Goal: Information Seeking & Learning: Learn about a topic

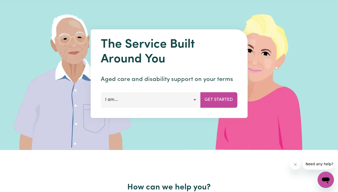
scroll to position [23, 0]
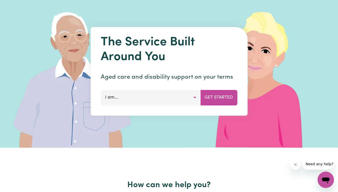
click at [153, 100] on button "I am..." at bounding box center [151, 97] width 100 height 15
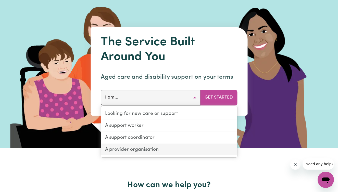
click at [134, 150] on link "A provider organisation" at bounding box center [169, 149] width 136 height 11
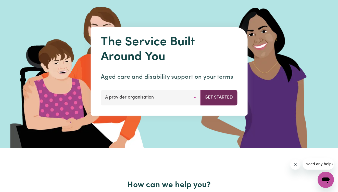
click at [223, 98] on button "Get Started" at bounding box center [218, 97] width 37 height 15
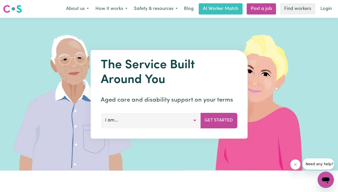
click at [149, 120] on button "I am..." at bounding box center [151, 120] width 100 height 15
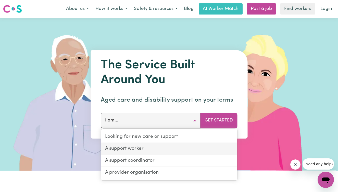
click at [148, 150] on link "A support worker" at bounding box center [169, 149] width 136 height 12
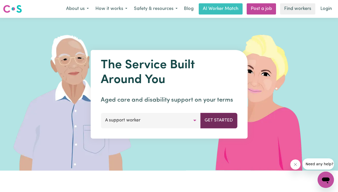
click at [221, 121] on button "Get Started" at bounding box center [218, 120] width 37 height 15
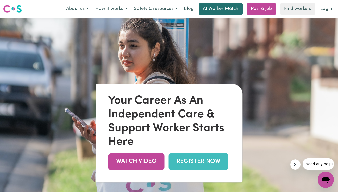
click at [217, 8] on link "AI Worker Match" at bounding box center [221, 8] width 44 height 11
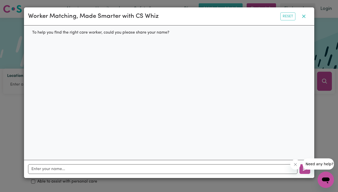
click at [304, 17] on button "button" at bounding box center [303, 16] width 13 height 10
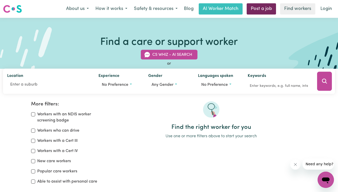
click at [272, 9] on link "Post a job" at bounding box center [260, 8] width 29 height 11
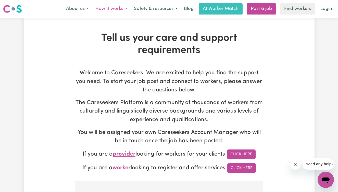
click at [106, 9] on button "How it works" at bounding box center [111, 9] width 38 height 11
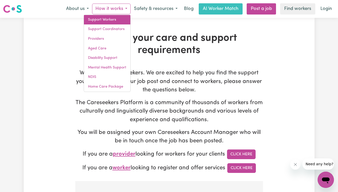
click at [105, 21] on link "Support Workers" at bounding box center [107, 20] width 46 height 10
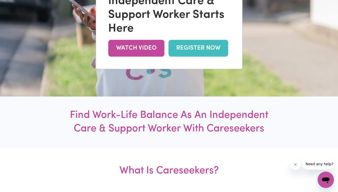
scroll to position [95, 0]
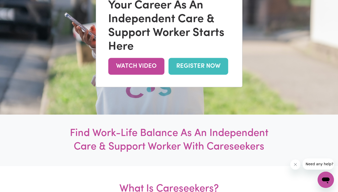
click at [138, 58] on div "Your Career As An Independent Care & Support Worker Starts Here WATCH VIDEO REG…" at bounding box center [169, 38] width 146 height 98
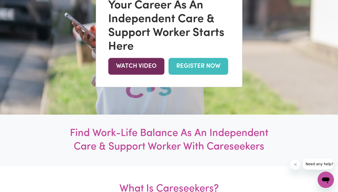
click at [133, 65] on link "WATCH VIDEO" at bounding box center [136, 66] width 56 height 17
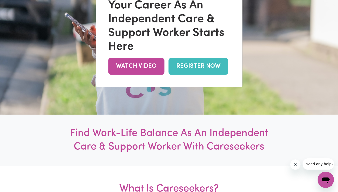
scroll to position [0, 0]
